Goal: Book appointment/travel/reservation

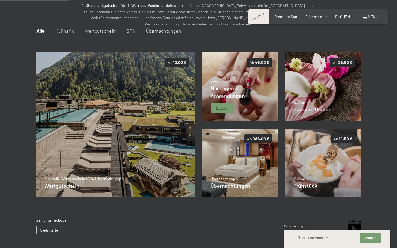
click at [262, 96] on div "Massagen & Anwendungen" at bounding box center [240, 91] width 59 height 15
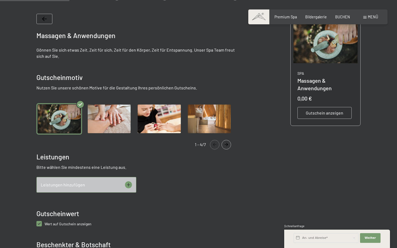
scroll to position [138, 0]
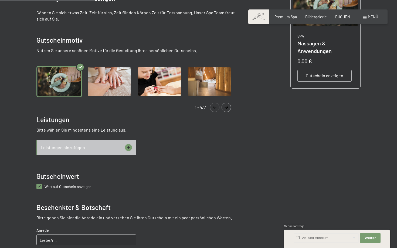
click at [129, 148] on icon at bounding box center [128, 147] width 7 height 7
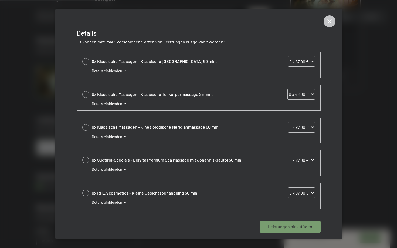
scroll to position [0, 0]
click at [333, 21] on icon at bounding box center [330, 21] width 12 height 12
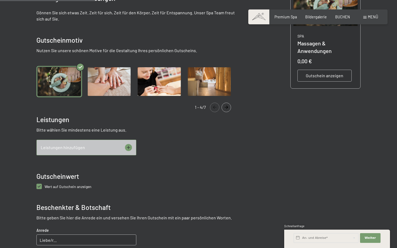
scroll to position [138, 0]
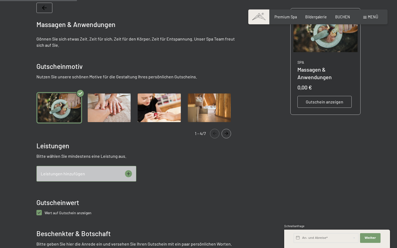
click at [334, 103] on span "Gutschein anzeigen" at bounding box center [325, 102] width 38 height 6
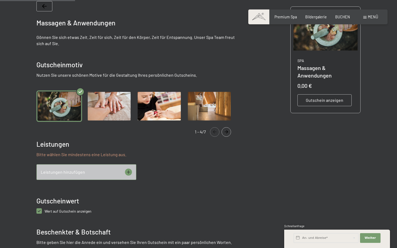
scroll to position [84, 0]
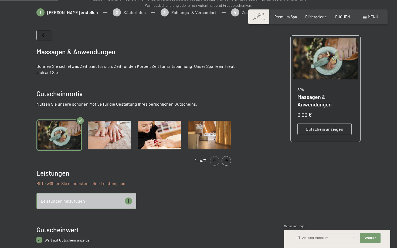
click at [128, 198] on icon at bounding box center [128, 201] width 7 height 7
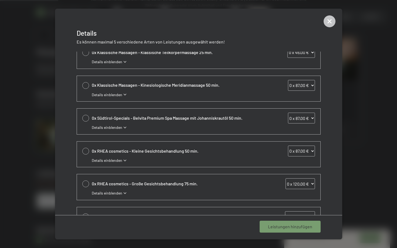
scroll to position [0, 0]
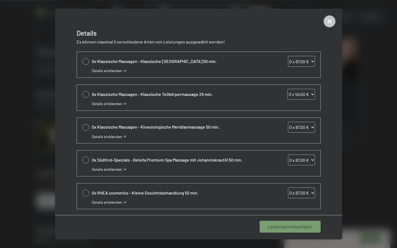
click at [124, 72] on icon at bounding box center [125, 71] width 3 height 2
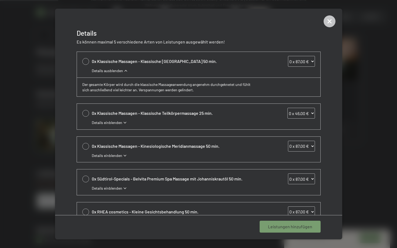
click at [125, 156] on icon at bounding box center [125, 156] width 3 height 2
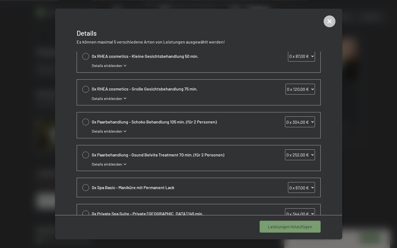
scroll to position [212, 0]
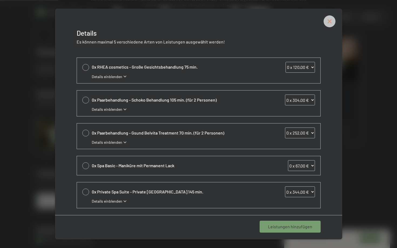
click at [334, 23] on icon at bounding box center [330, 21] width 12 height 12
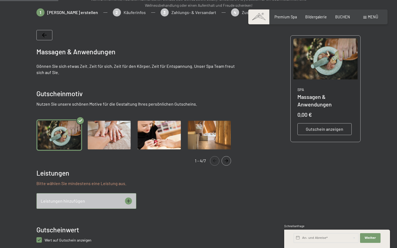
click at [229, 160] on icon "Navigate to next slide" at bounding box center [226, 160] width 9 height 3
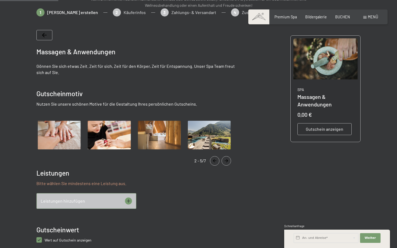
click at [229, 160] on icon "Navigate to next slide" at bounding box center [226, 160] width 9 height 3
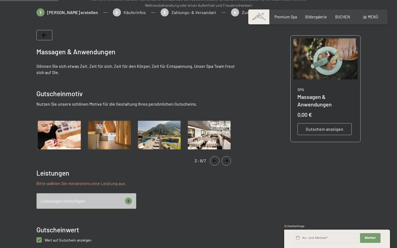
click at [229, 160] on icon "Navigate to next slide" at bounding box center [226, 160] width 9 height 3
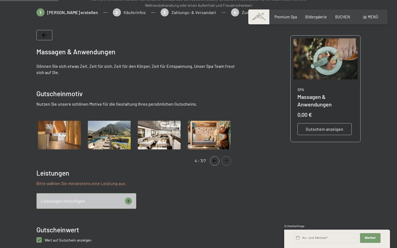
click at [211, 160] on icon "Navigate to previous slide" at bounding box center [214, 160] width 9 height 3
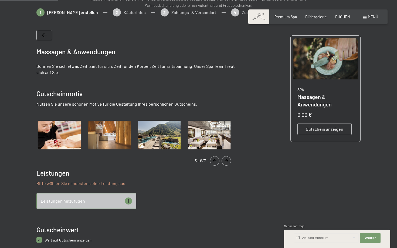
click at [211, 160] on icon "Navigate to previous slide" at bounding box center [214, 160] width 9 height 3
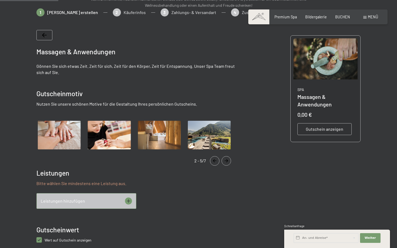
click at [211, 160] on icon "Navigate to previous slide" at bounding box center [214, 160] width 9 height 3
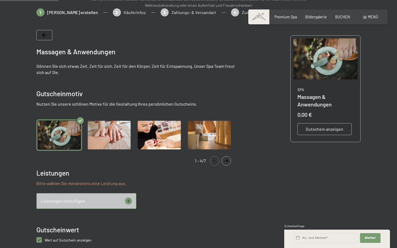
click at [106, 136] on img "Gallery" at bounding box center [109, 134] width 46 height 31
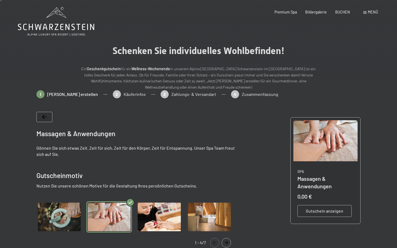
scroll to position [0, 0]
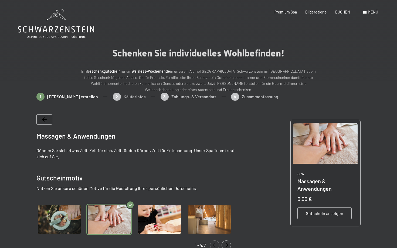
click at [374, 12] on span "Menü" at bounding box center [373, 12] width 10 height 5
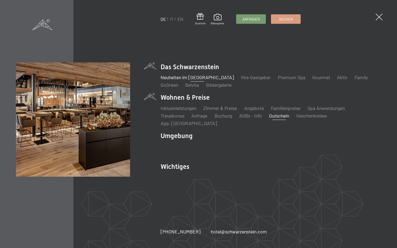
click at [211, 80] on link "Neuheiten im [GEOGRAPHIC_DATA]" at bounding box center [197, 77] width 73 height 6
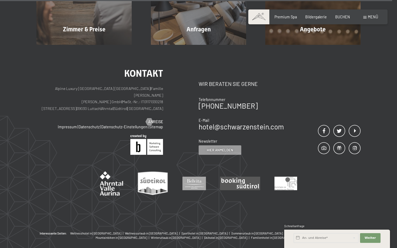
scroll to position [1836, 0]
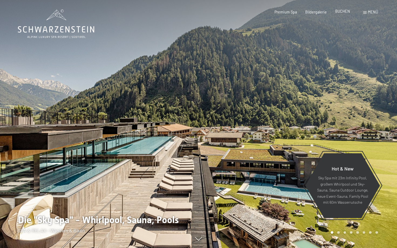
click at [341, 10] on span "BUCHEN" at bounding box center [343, 11] width 15 height 5
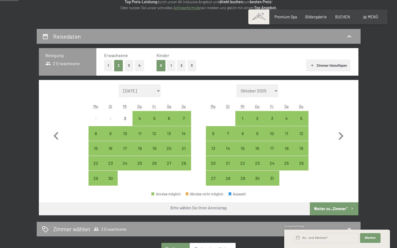
scroll to position [84, 0]
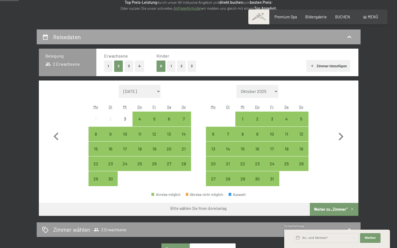
click at [112, 55] on span "Erwachsene" at bounding box center [116, 55] width 24 height 5
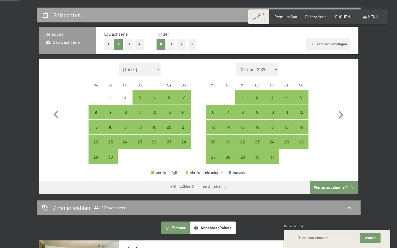
click at [73, 18] on h2 "Reisedaten" at bounding box center [67, 15] width 28 height 7
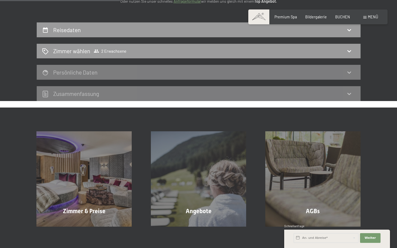
scroll to position [76, 0]
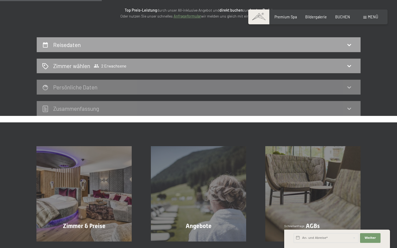
click at [350, 45] on icon at bounding box center [350, 45] width 4 height 2
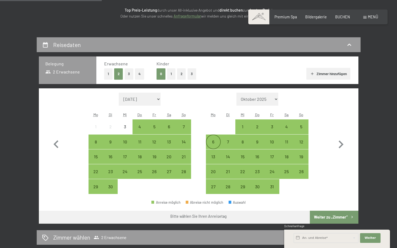
click at [214, 142] on div "6" at bounding box center [214, 147] width 14 height 14
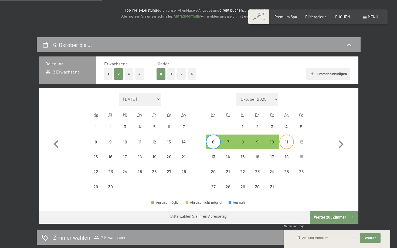
click at [285, 144] on div "11" at bounding box center [287, 147] width 14 height 14
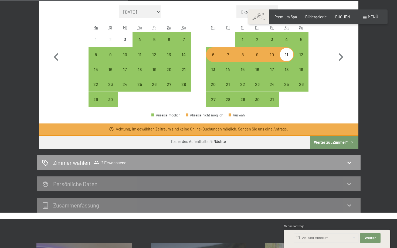
scroll to position [155, 0]
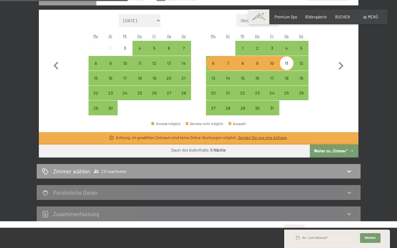
click at [371, 14] on div "Buchen Anfragen Premium Spa Bildergalerie BUCHEN Menü DE IT EN Gutschein Bilder…" at bounding box center [318, 16] width 120 height 5
click at [370, 15] on span "Menü" at bounding box center [373, 17] width 10 height 5
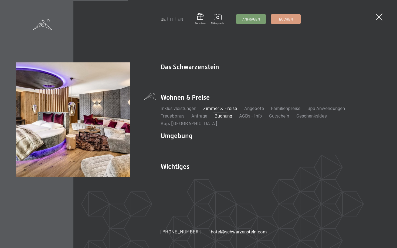
click at [222, 111] on link "Zimmer & Preise" at bounding box center [220, 108] width 34 height 6
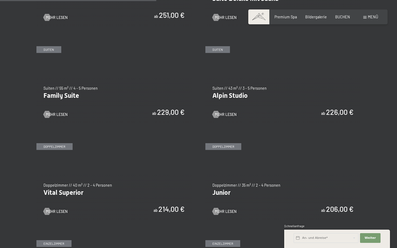
scroll to position [616, 0]
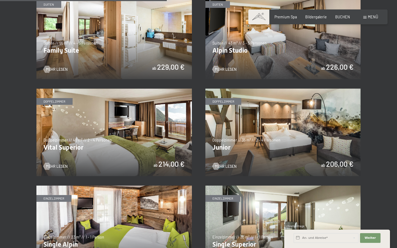
click at [265, 146] on img at bounding box center [284, 133] width 156 height 88
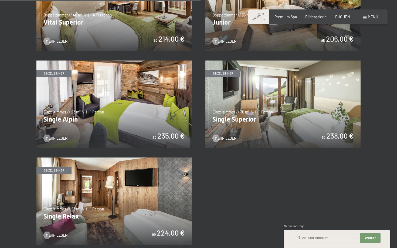
scroll to position [777, 0]
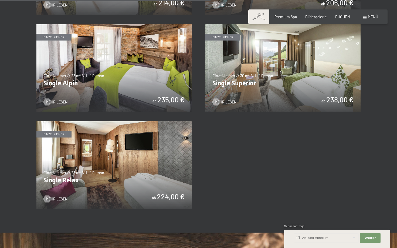
click at [108, 145] on img at bounding box center [114, 165] width 156 height 88
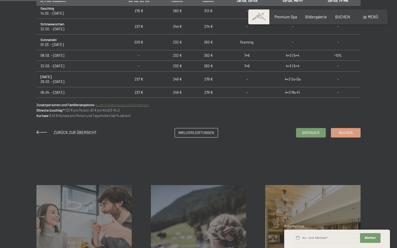
scroll to position [381, 0]
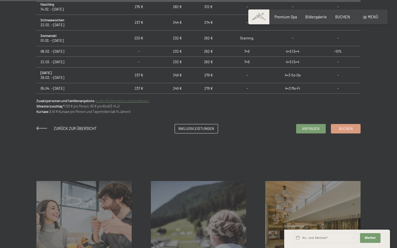
click at [193, 47] on td "262 €" at bounding box center [208, 51] width 31 height 11
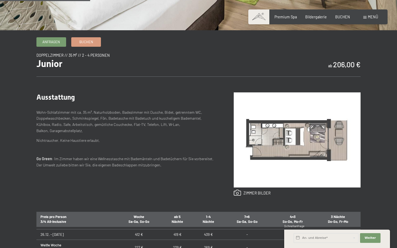
scroll to position [135, 0]
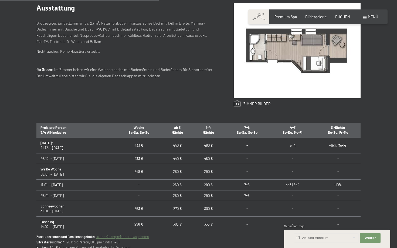
scroll to position [143, 0]
